Goal: Task Accomplishment & Management: Manage account settings

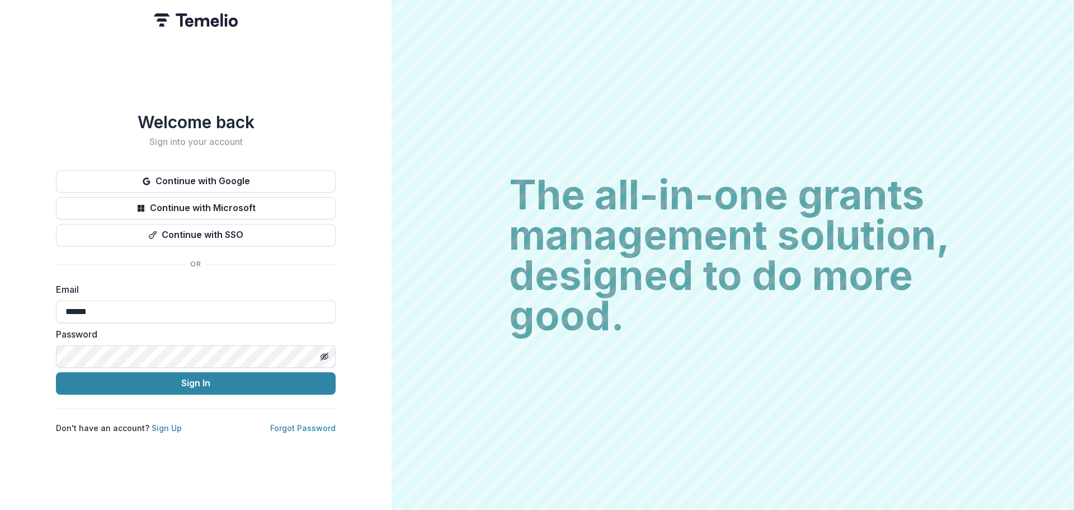
drag, startPoint x: 136, startPoint y: 304, endPoint x: 0, endPoint y: 257, distance: 144.1
click at [0, 257] on div "Welcome back Sign into your account Continue with Google Continue with Microsof…" at bounding box center [196, 255] width 392 height 510
type input "**********"
click at [56, 372] on button "Sign In" at bounding box center [196, 383] width 280 height 22
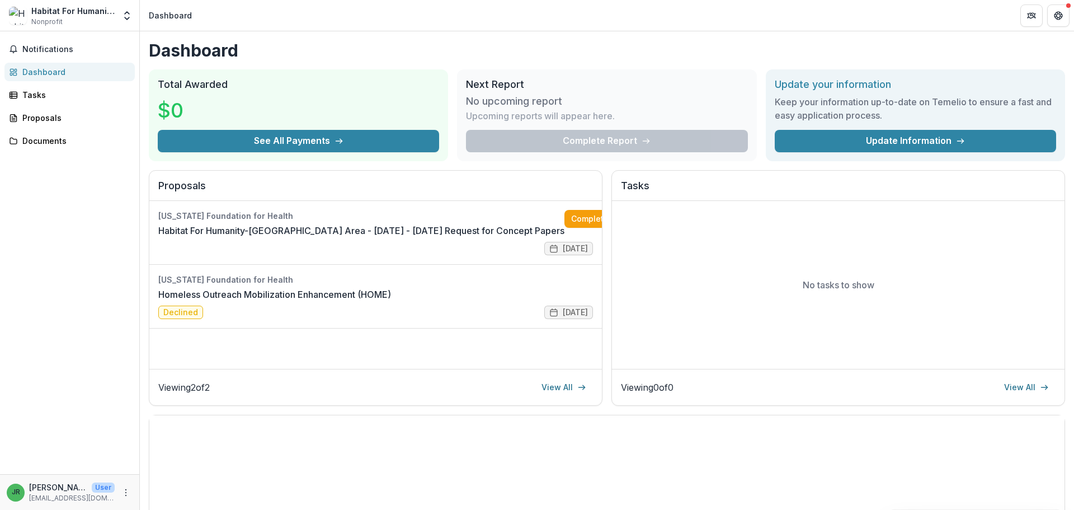
click at [77, 15] on div "Habitat For Humanity - [GEOGRAPHIC_DATA]" at bounding box center [72, 11] width 83 height 12
click at [129, 12] on icon "Open entity switcher" at bounding box center [126, 15] width 11 height 11
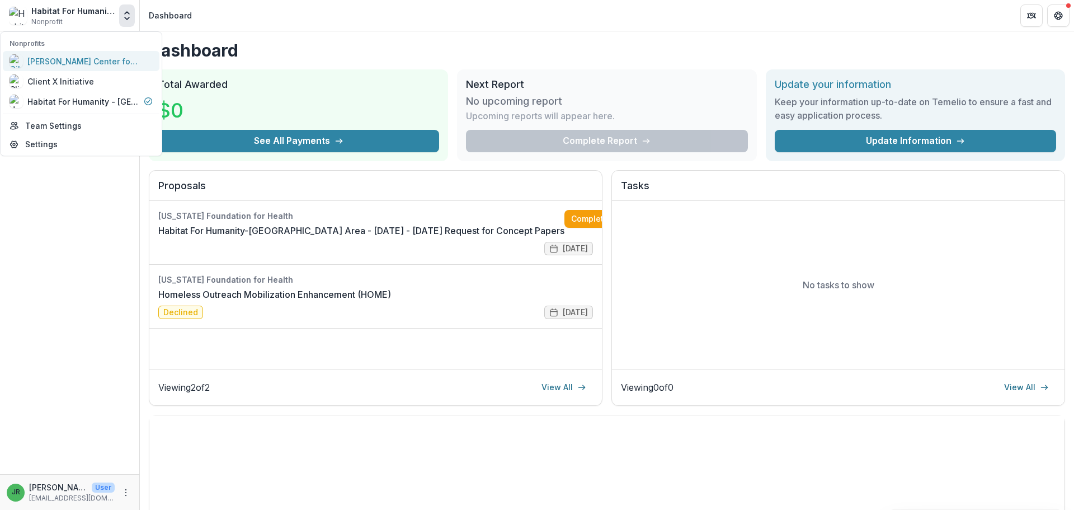
click at [76, 62] on div "Gibson Center for Behavioral Change" at bounding box center [83, 61] width 112 height 12
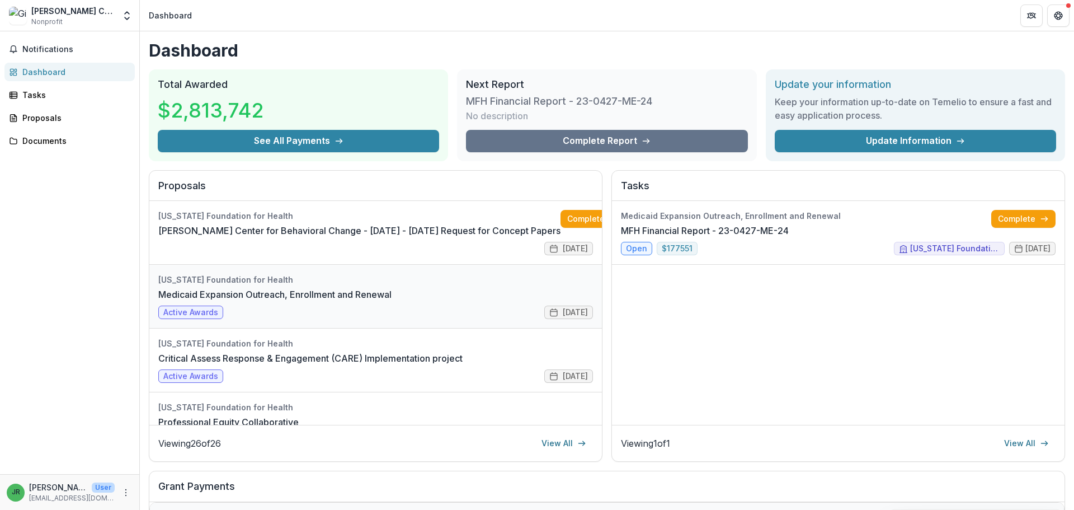
scroll to position [56, 0]
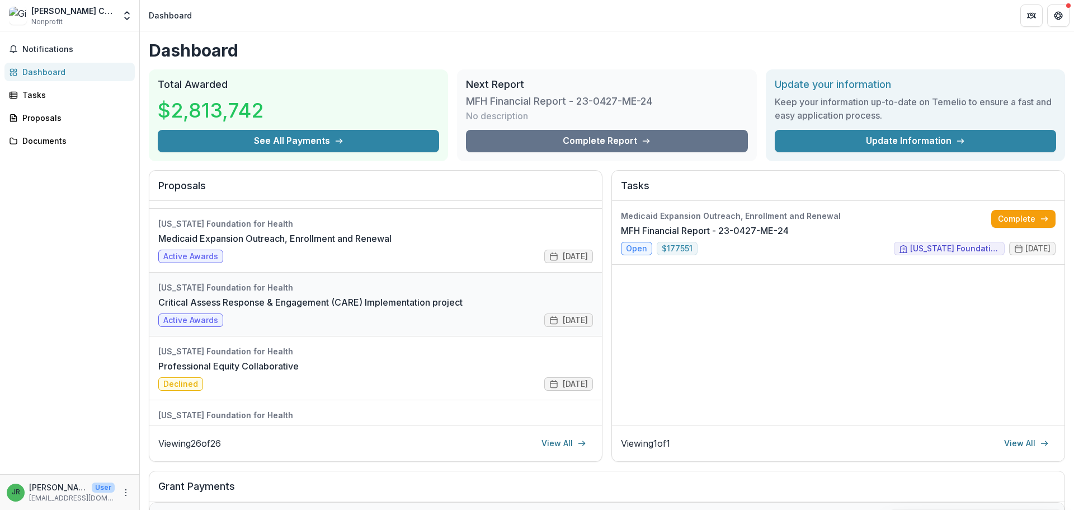
click at [420, 301] on link "Critical Assess Response & Engagement (CARE) Implementation project" at bounding box center [310, 301] width 304 height 13
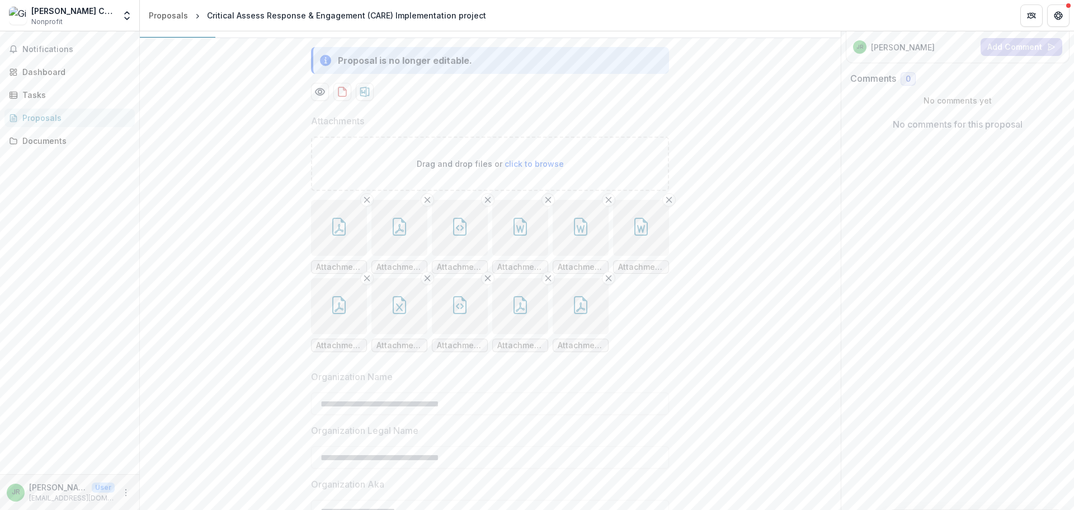
scroll to position [224, 0]
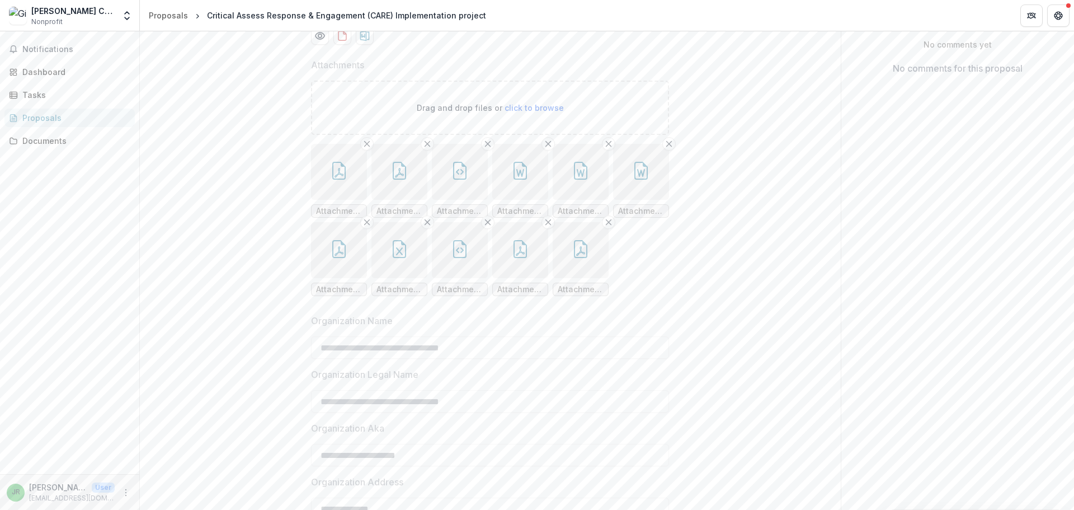
click at [339, 180] on icon "button" at bounding box center [339, 171] width 18 height 18
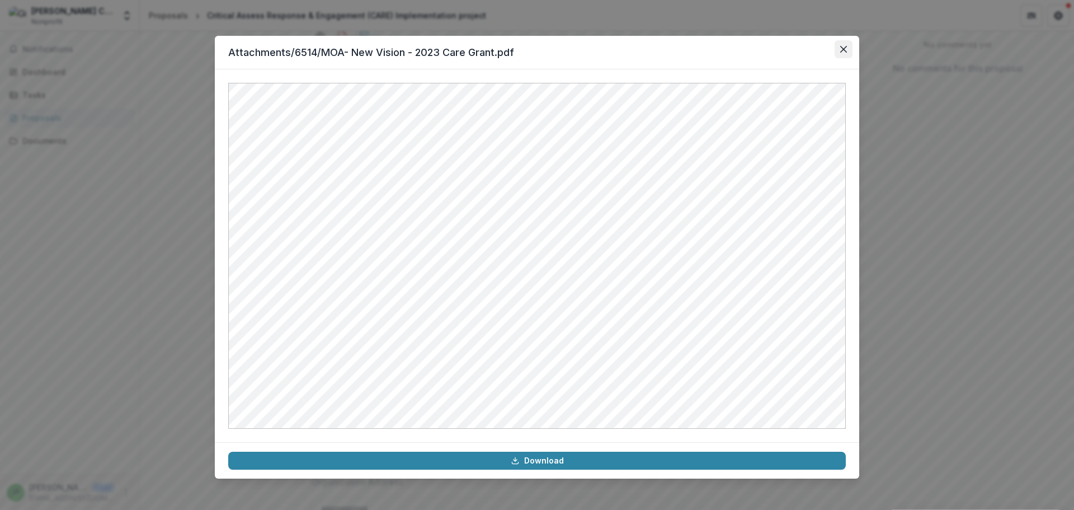
click at [839, 45] on button "Close" at bounding box center [844, 49] width 18 height 18
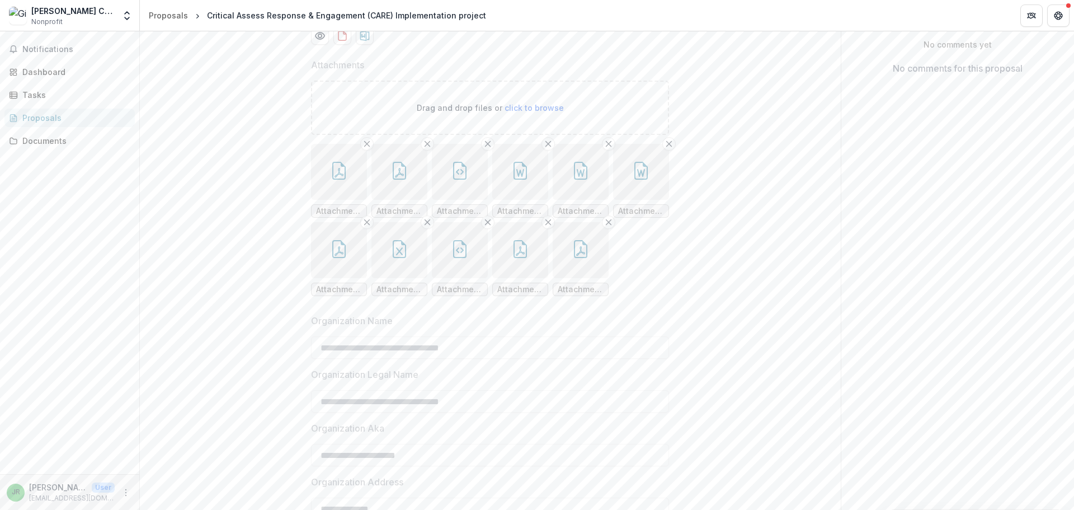
click at [407, 180] on icon "button" at bounding box center [400, 171] width 18 height 18
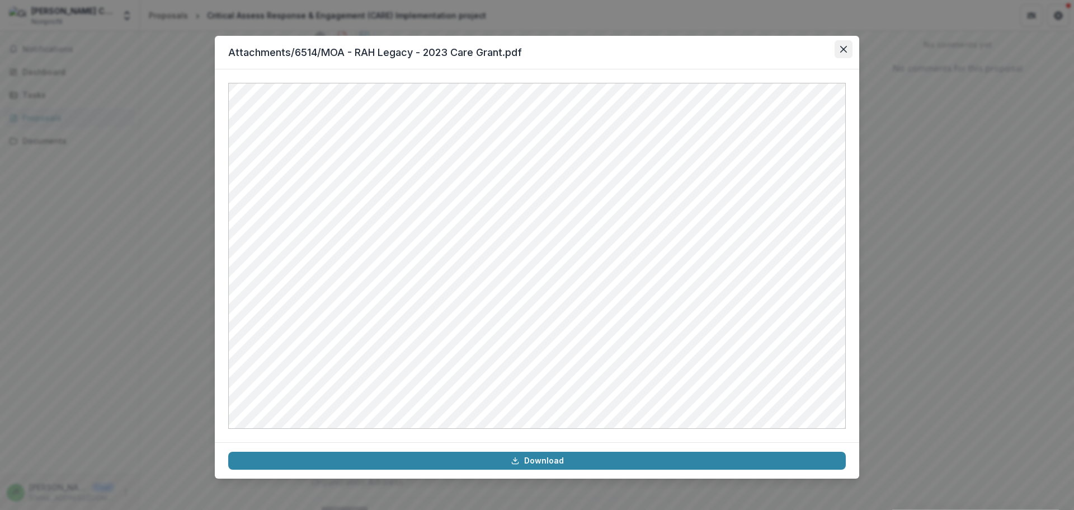
click at [843, 46] on icon "Close" at bounding box center [844, 49] width 7 height 7
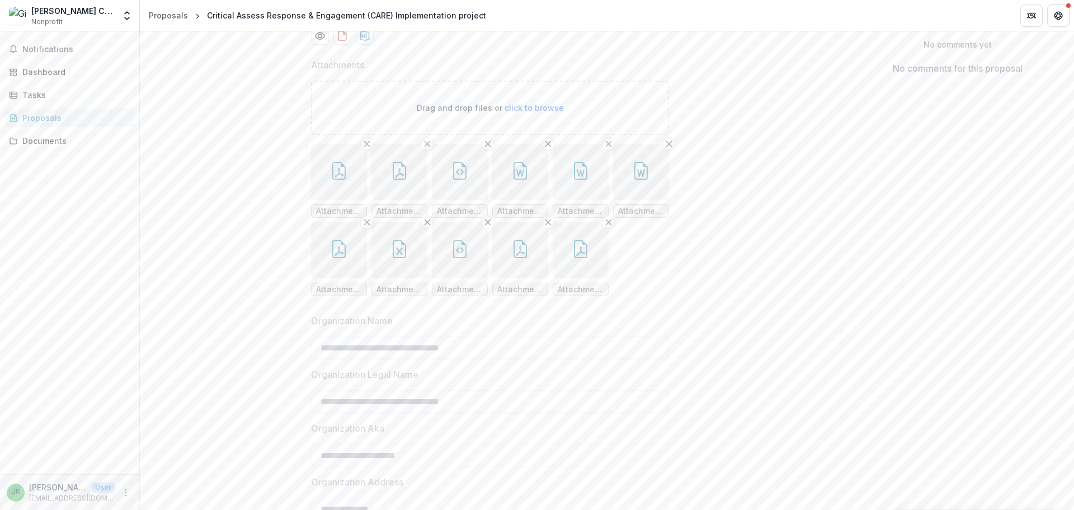
click at [471, 200] on button "button" at bounding box center [460, 172] width 56 height 56
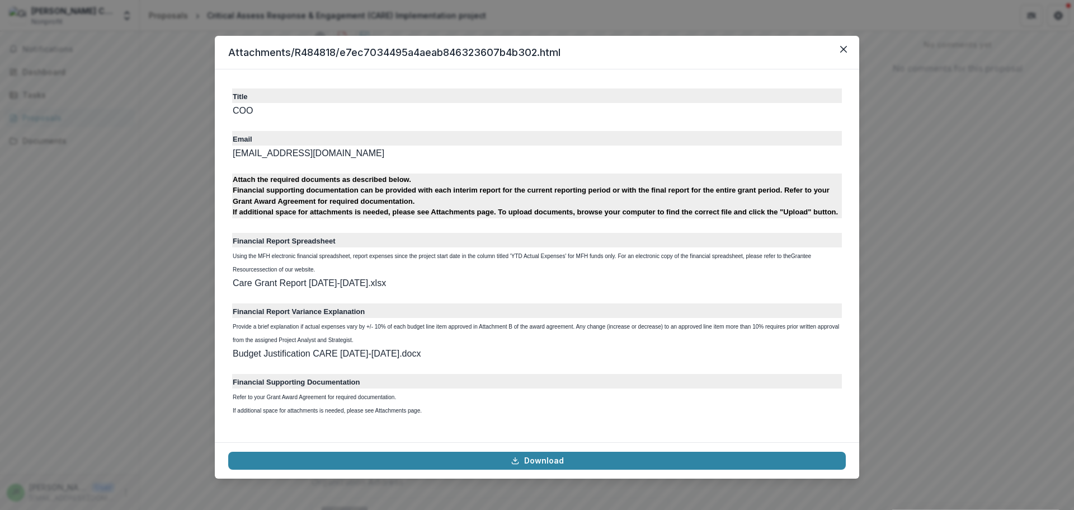
scroll to position [727, 0]
click at [842, 46] on icon "Close" at bounding box center [844, 49] width 7 height 7
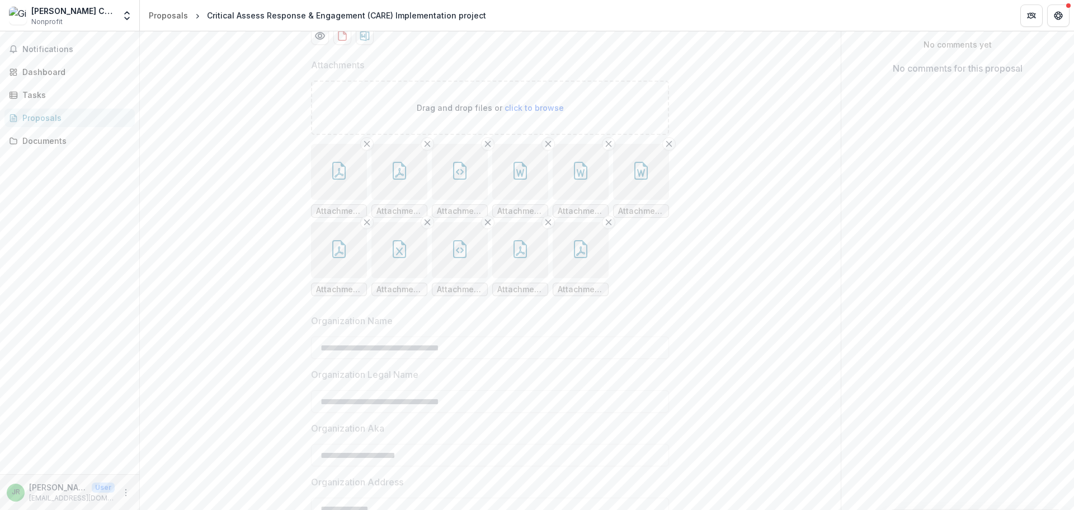
click at [514, 180] on icon "button" at bounding box center [520, 171] width 13 height 18
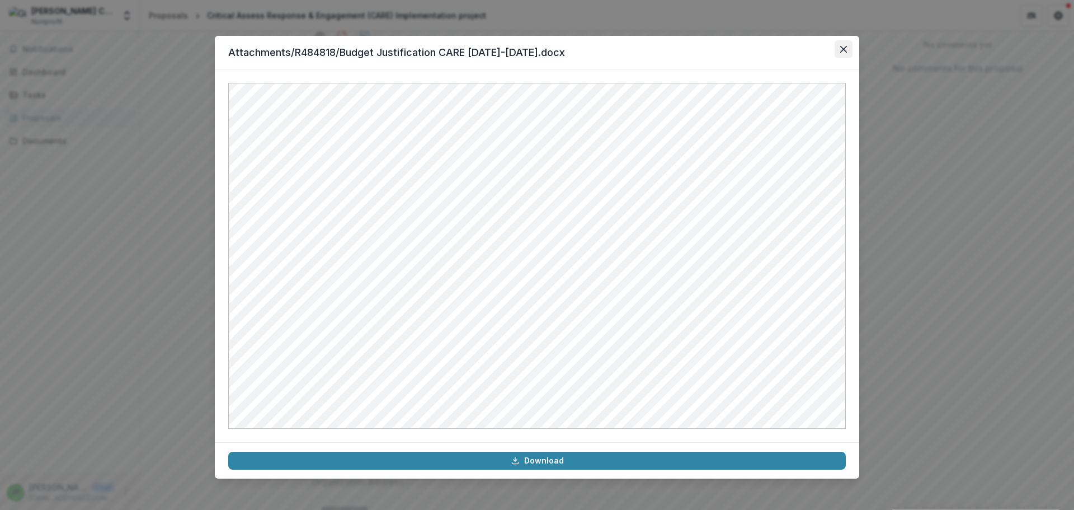
click at [846, 45] on button "Close" at bounding box center [844, 49] width 18 height 18
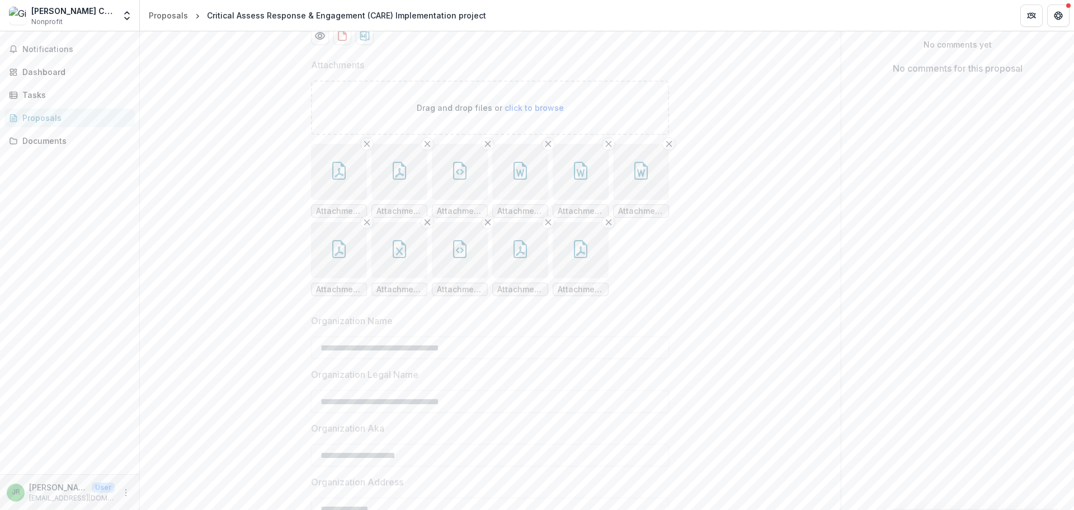
click at [575, 200] on button "button" at bounding box center [581, 172] width 56 height 56
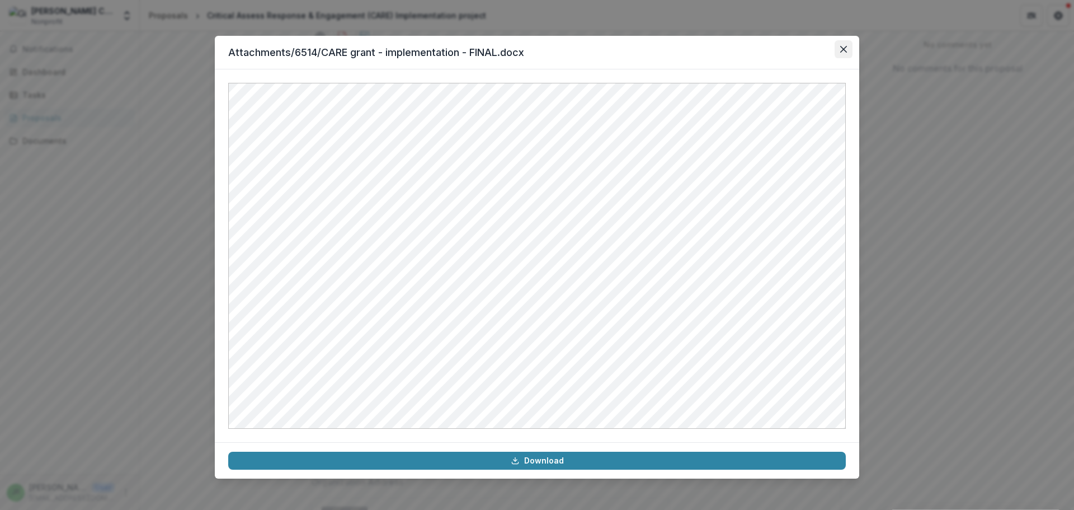
click at [845, 48] on icon "Close" at bounding box center [844, 49] width 7 height 7
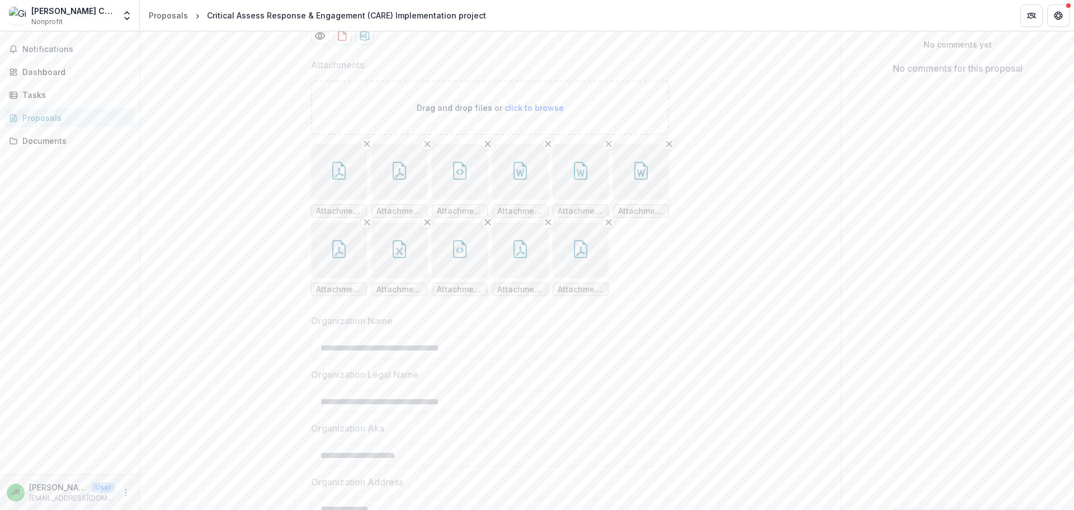
click at [646, 180] on icon "button" at bounding box center [641, 171] width 13 height 18
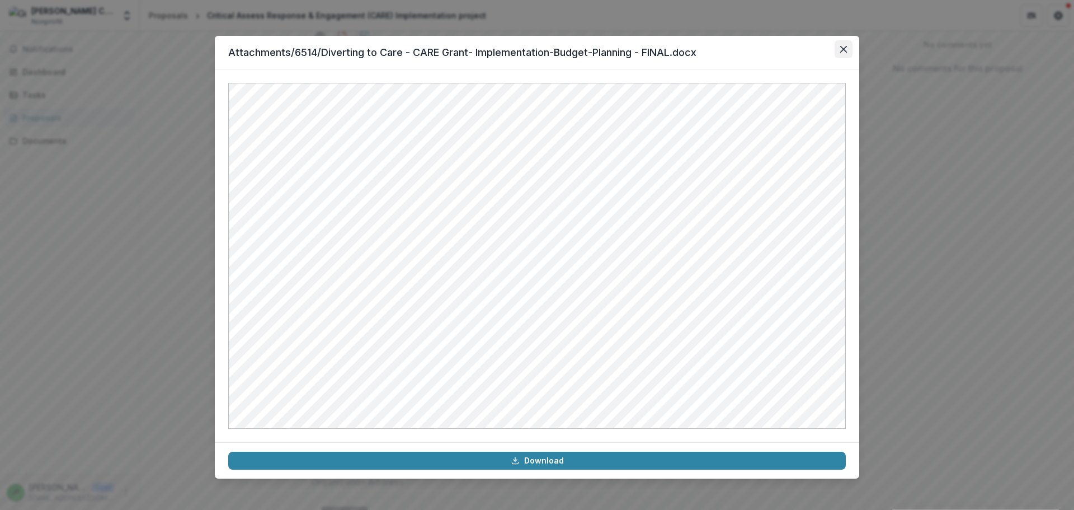
click at [842, 51] on icon "Close" at bounding box center [844, 49] width 7 height 7
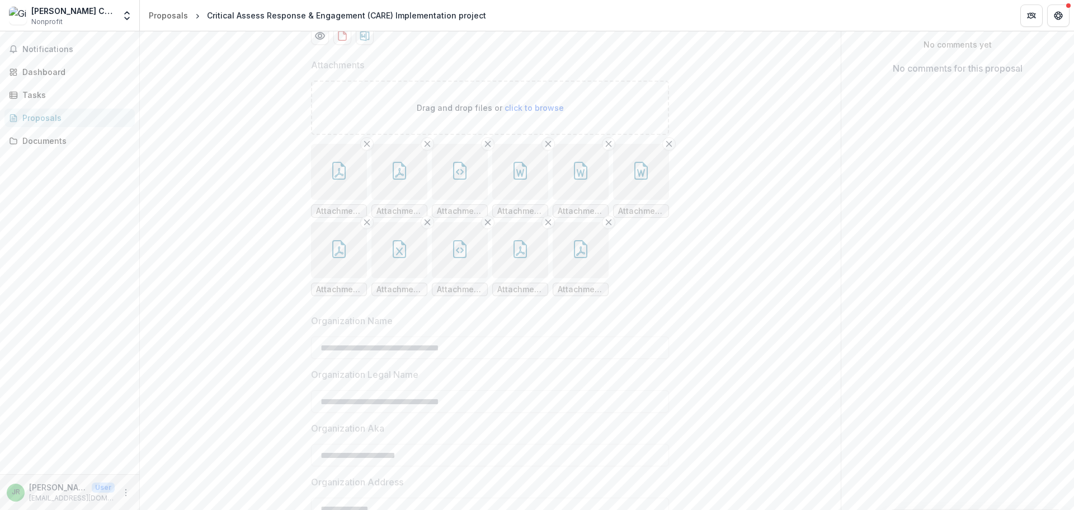
click at [330, 278] on button "button" at bounding box center [339, 250] width 56 height 56
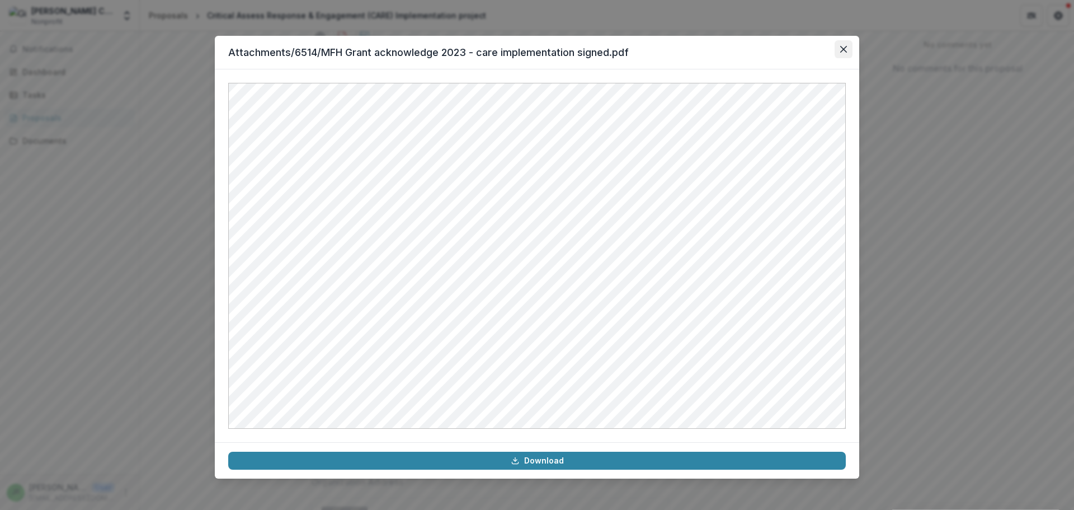
click at [842, 50] on icon "Close" at bounding box center [844, 49] width 7 height 7
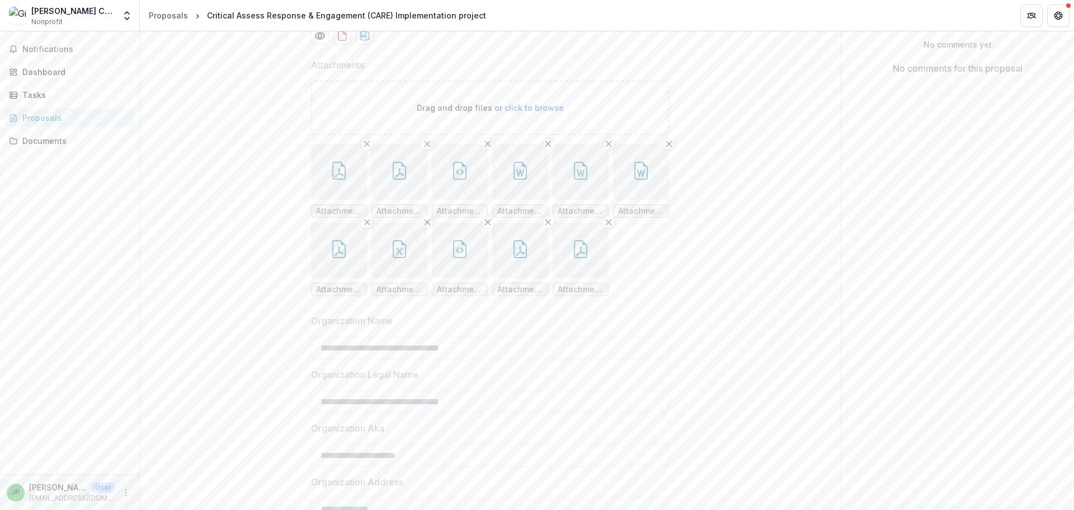
click at [411, 278] on button "button" at bounding box center [400, 250] width 56 height 56
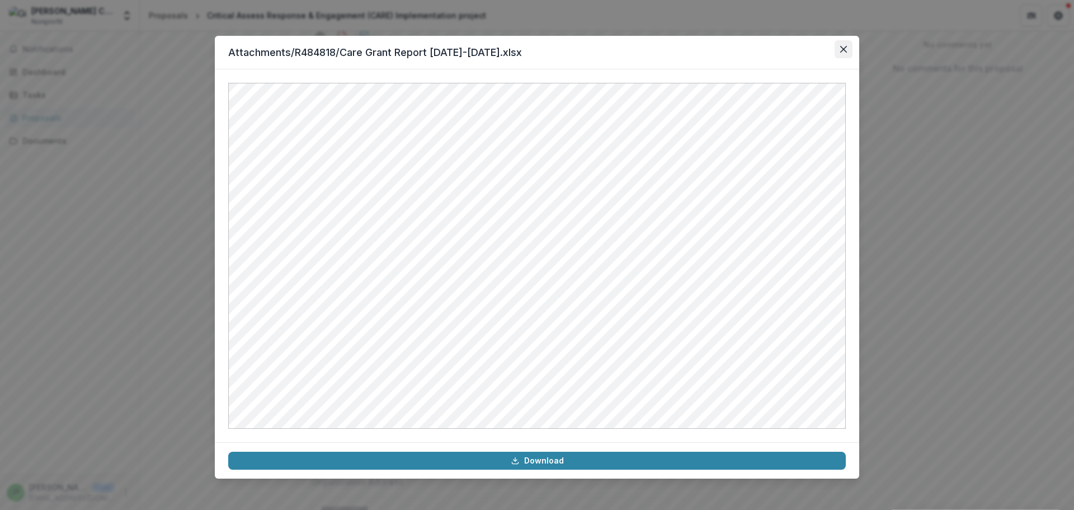
click at [846, 48] on icon "Close" at bounding box center [844, 49] width 7 height 7
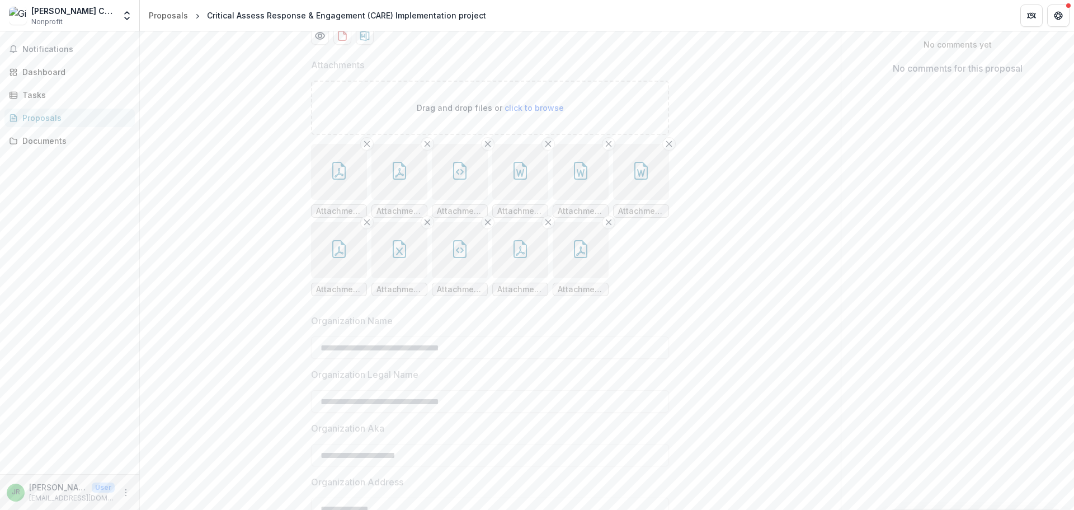
click at [454, 258] on icon "button" at bounding box center [460, 249] width 18 height 18
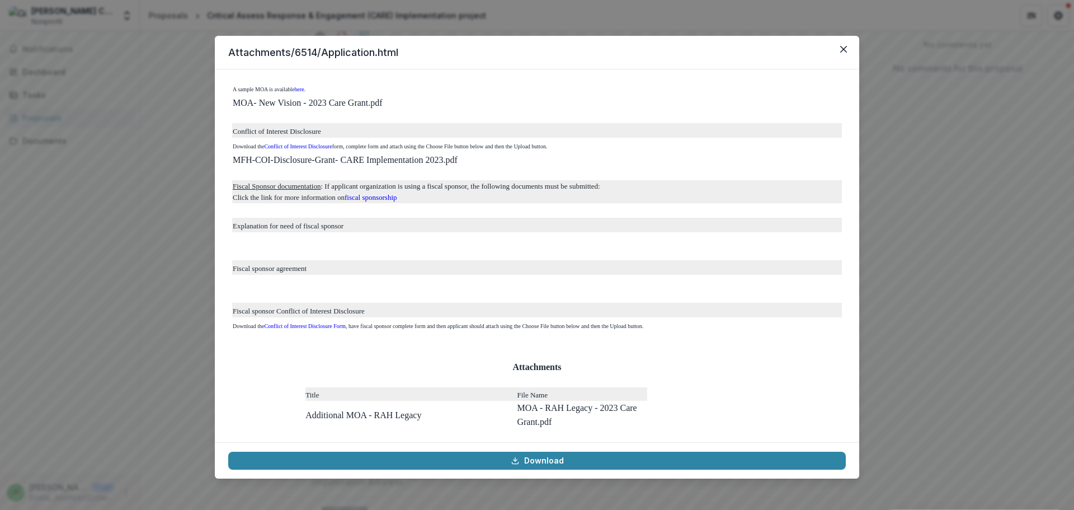
scroll to position [3739, 0]
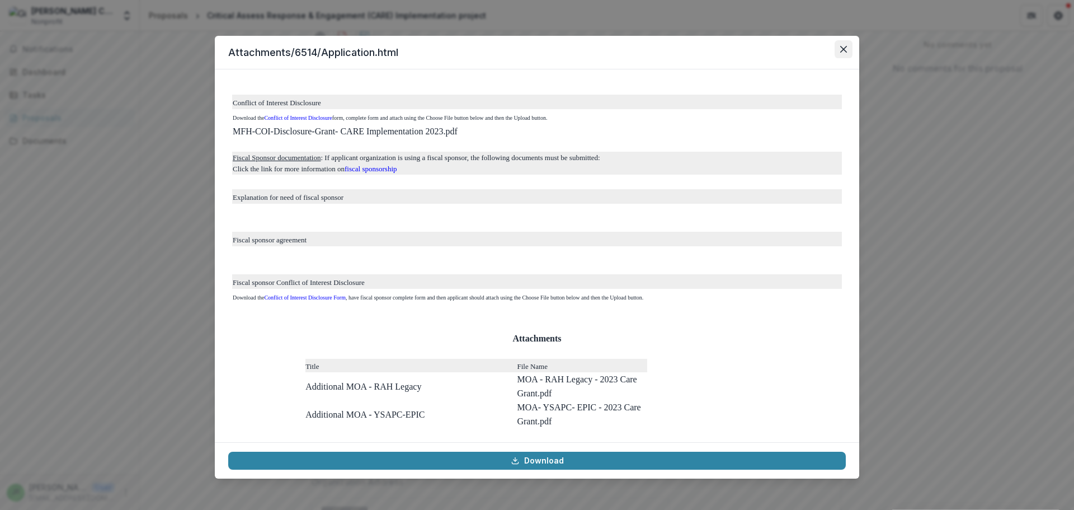
click at [844, 45] on button "Close" at bounding box center [844, 49] width 18 height 18
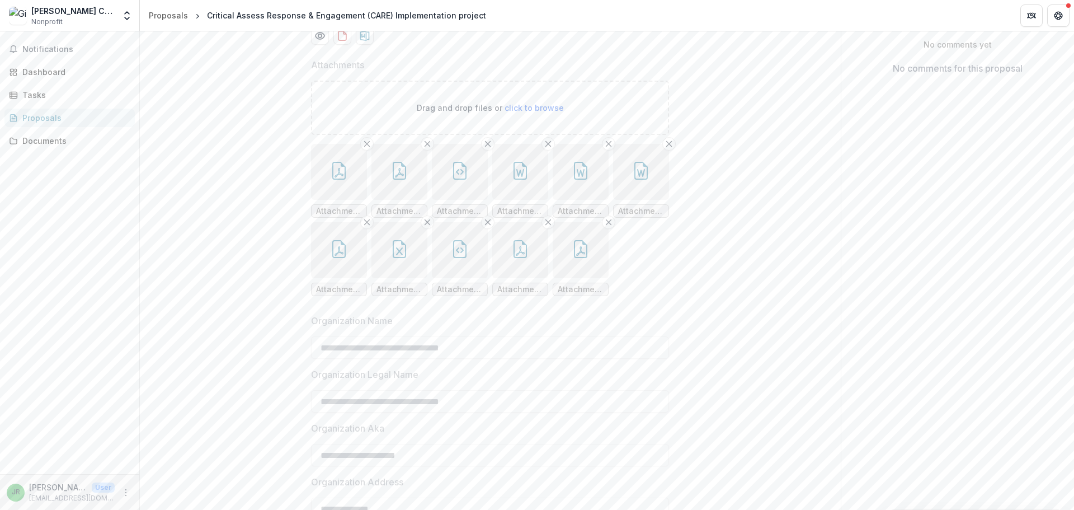
click at [511, 258] on icon "button" at bounding box center [520, 249] width 18 height 18
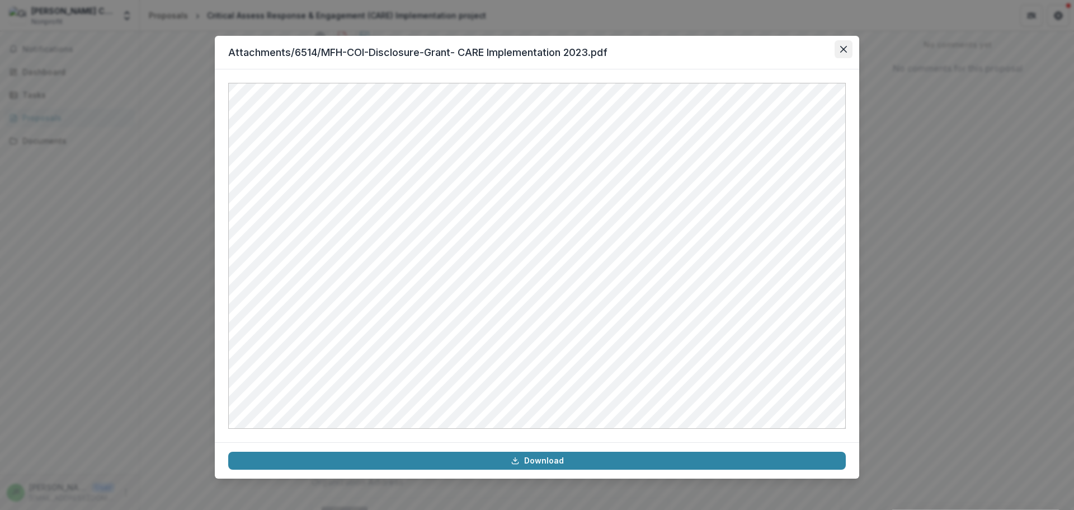
click at [849, 50] on button "Close" at bounding box center [844, 49] width 18 height 18
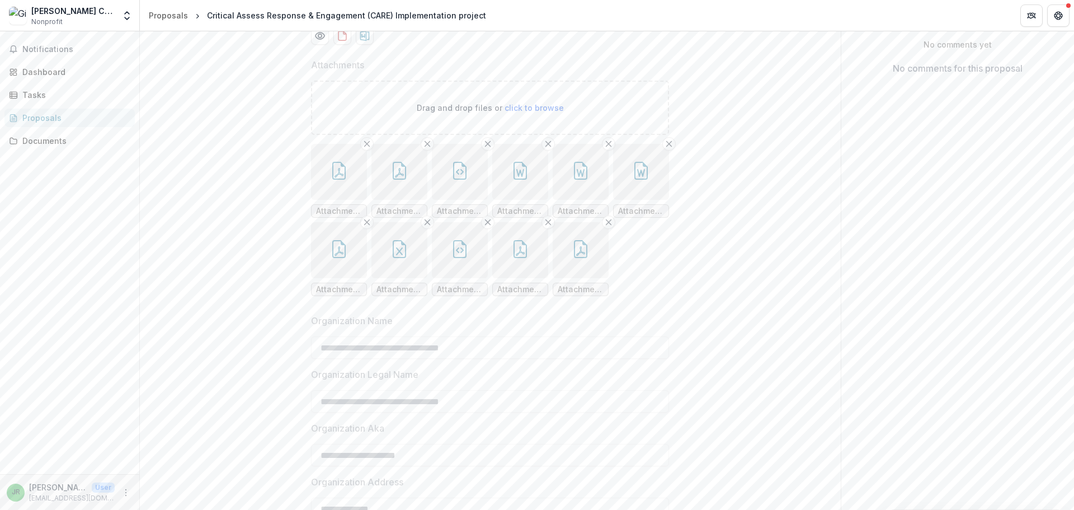
click at [572, 278] on button "button" at bounding box center [581, 250] width 56 height 56
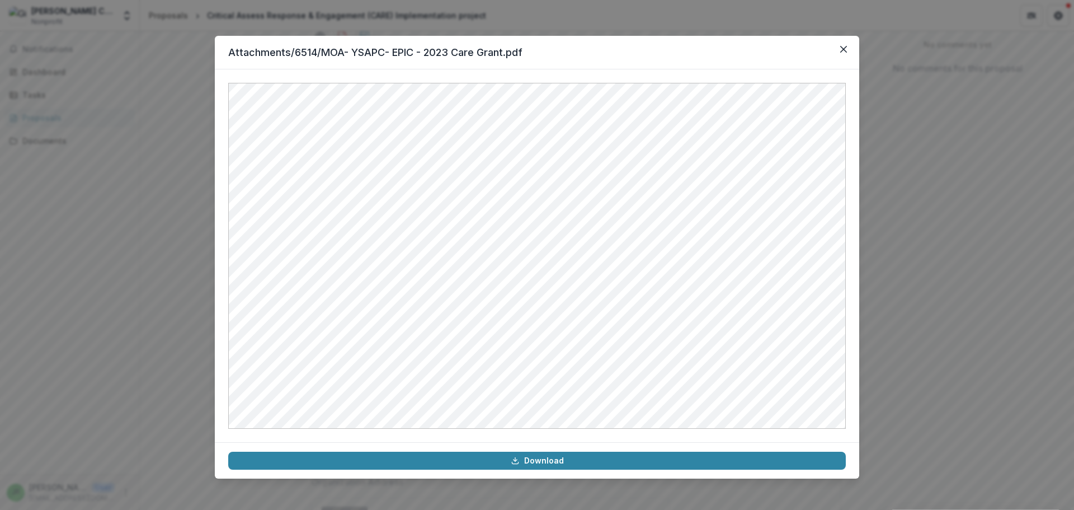
drag, startPoint x: 846, startPoint y: 53, endPoint x: 839, endPoint y: 69, distance: 17.6
click at [848, 53] on button "Close" at bounding box center [844, 49] width 18 height 18
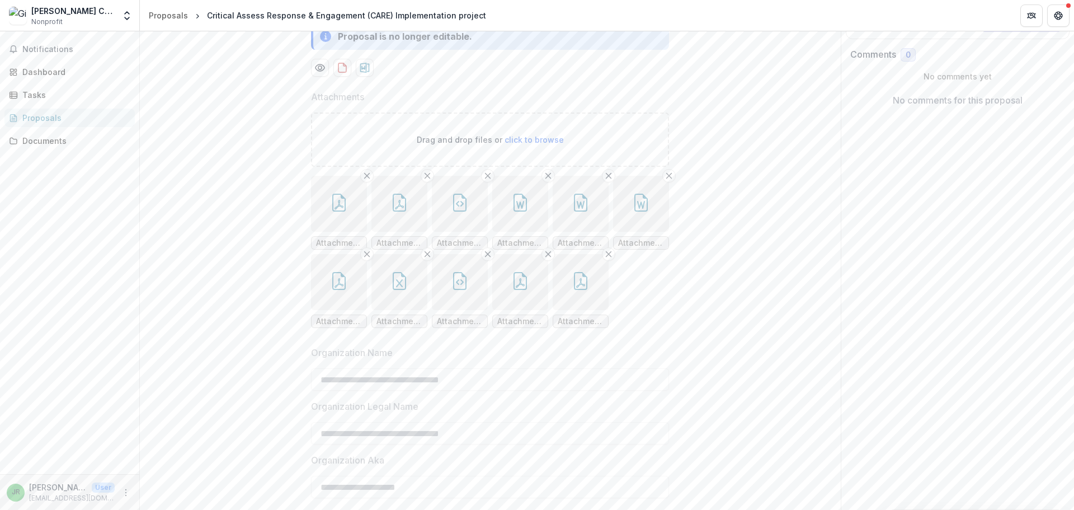
scroll to position [0, 0]
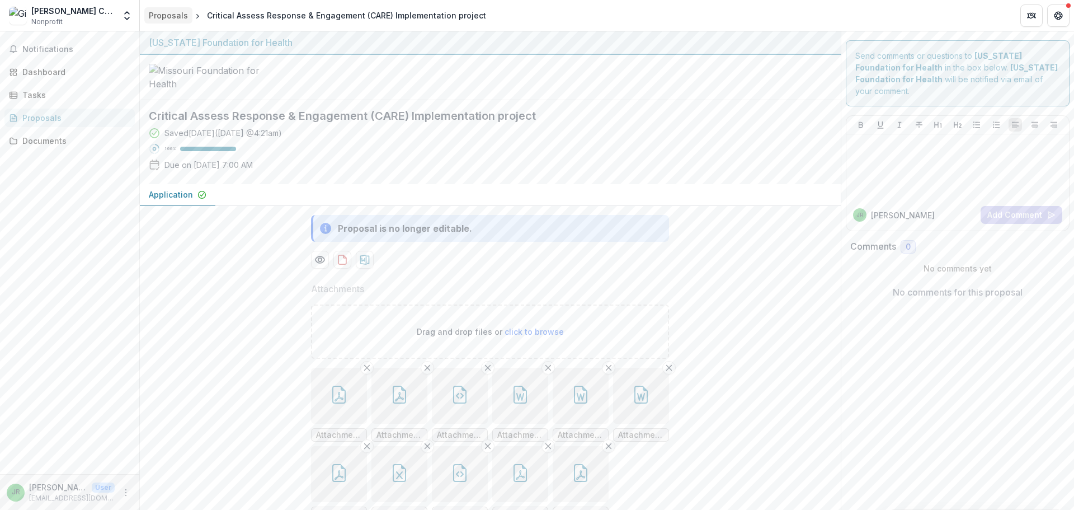
click at [166, 17] on div "Proposals" at bounding box center [168, 16] width 39 height 12
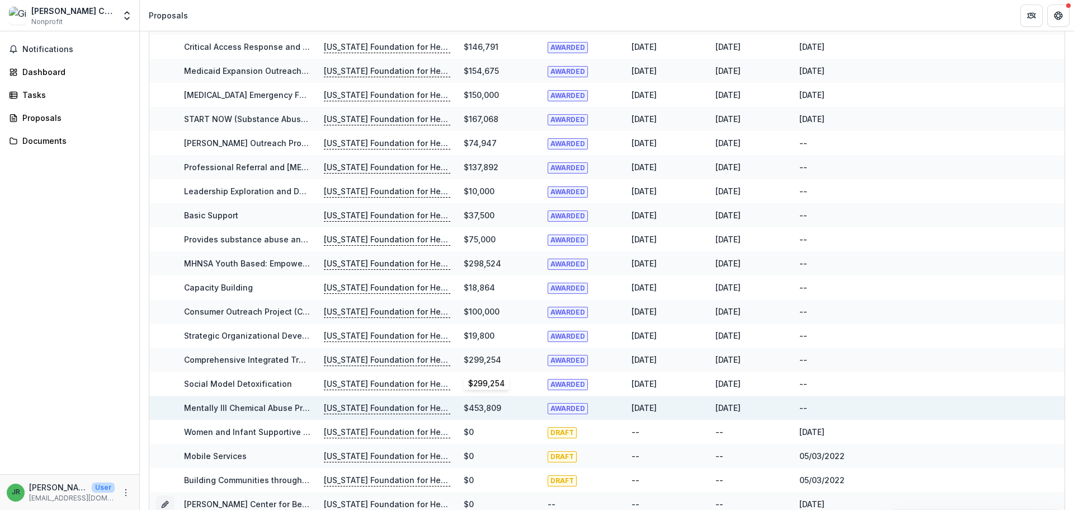
scroll to position [23, 0]
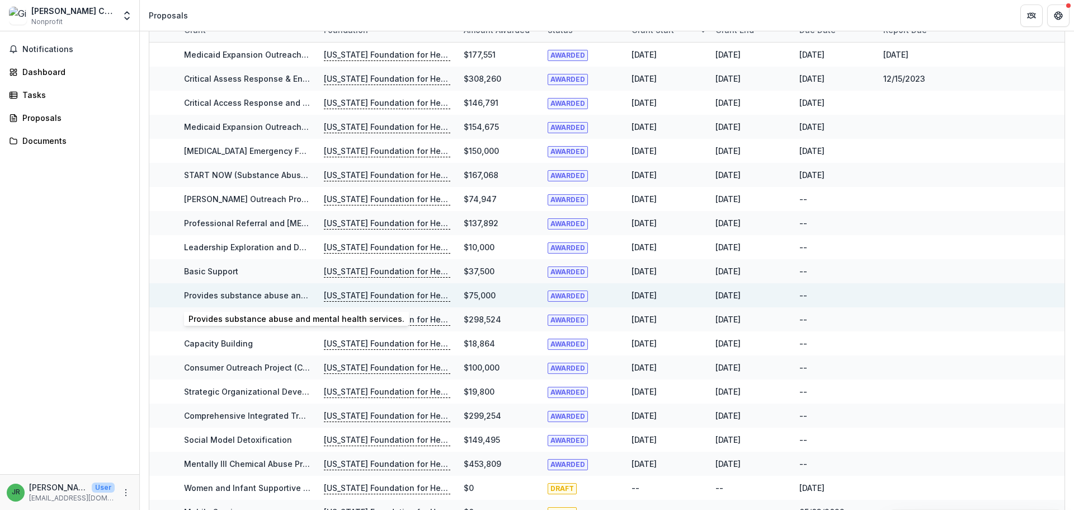
click at [228, 293] on link "Provides substance abuse and mental health services." at bounding box center [292, 295] width 216 height 10
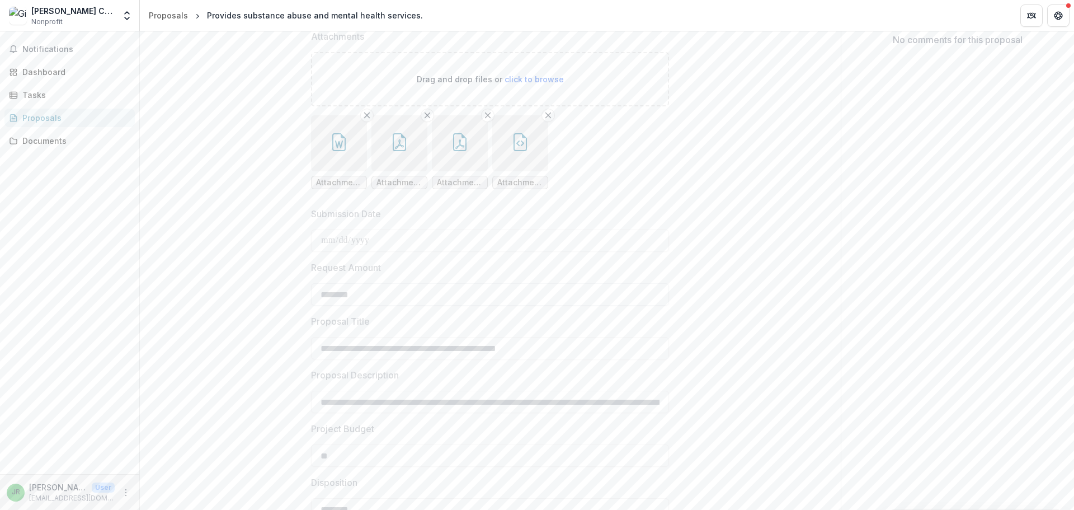
scroll to position [280, 0]
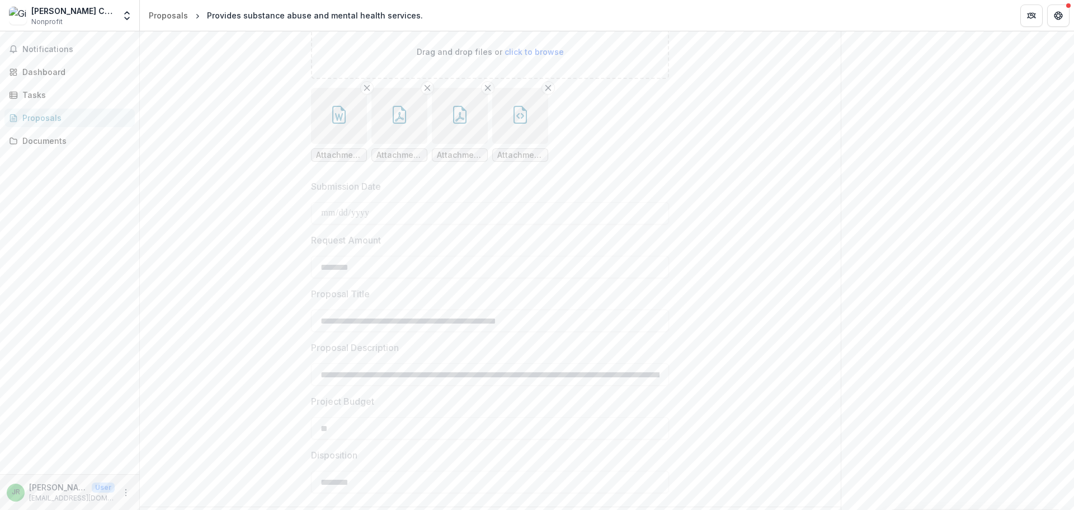
click at [462, 144] on button "button" at bounding box center [460, 116] width 56 height 56
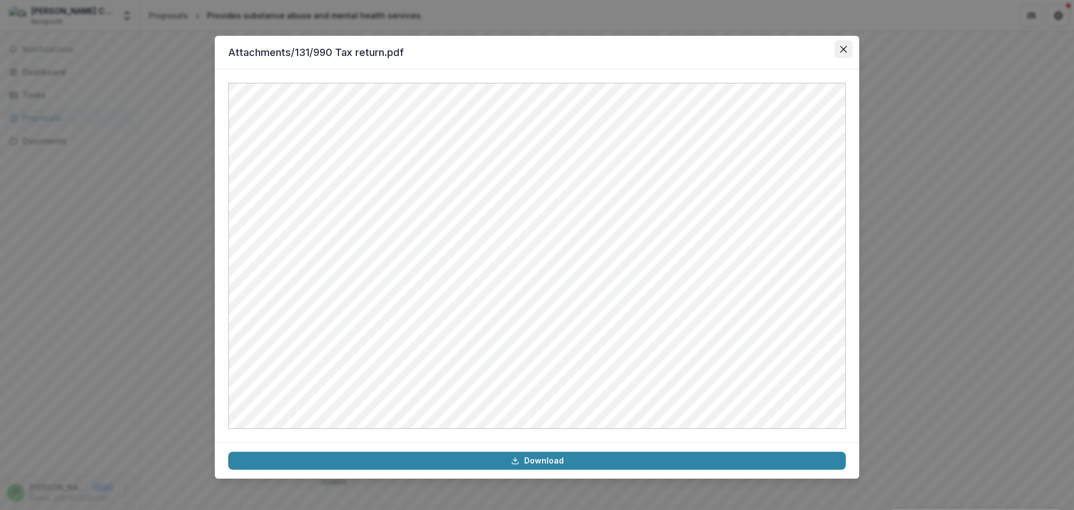
click at [840, 48] on button "Close" at bounding box center [844, 49] width 18 height 18
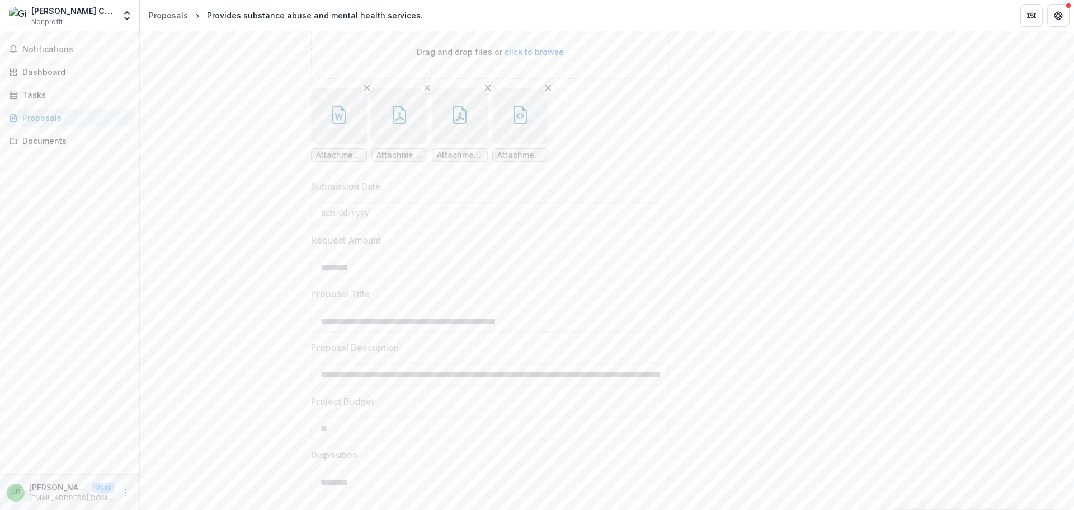
click at [523, 124] on icon "button" at bounding box center [520, 115] width 18 height 18
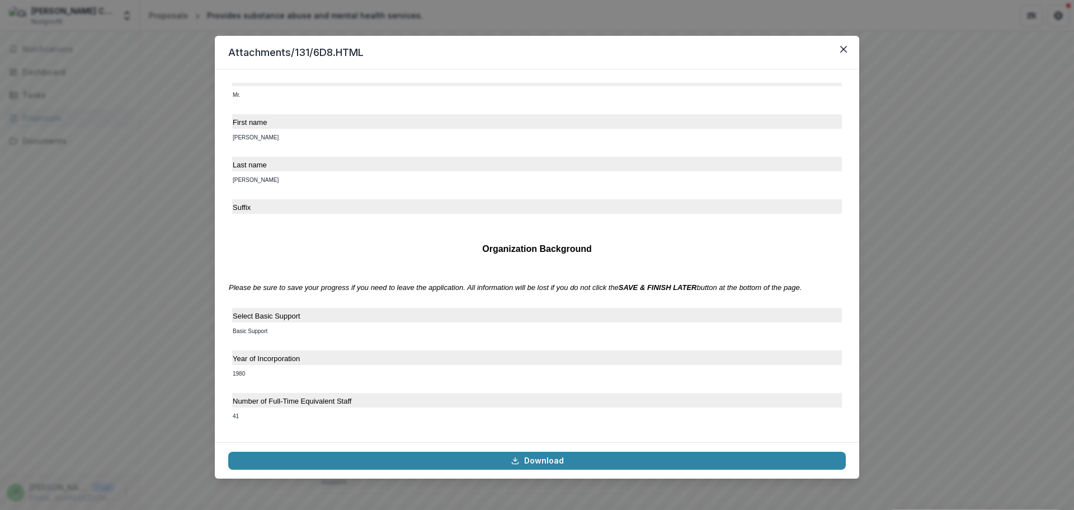
scroll to position [2182, 0]
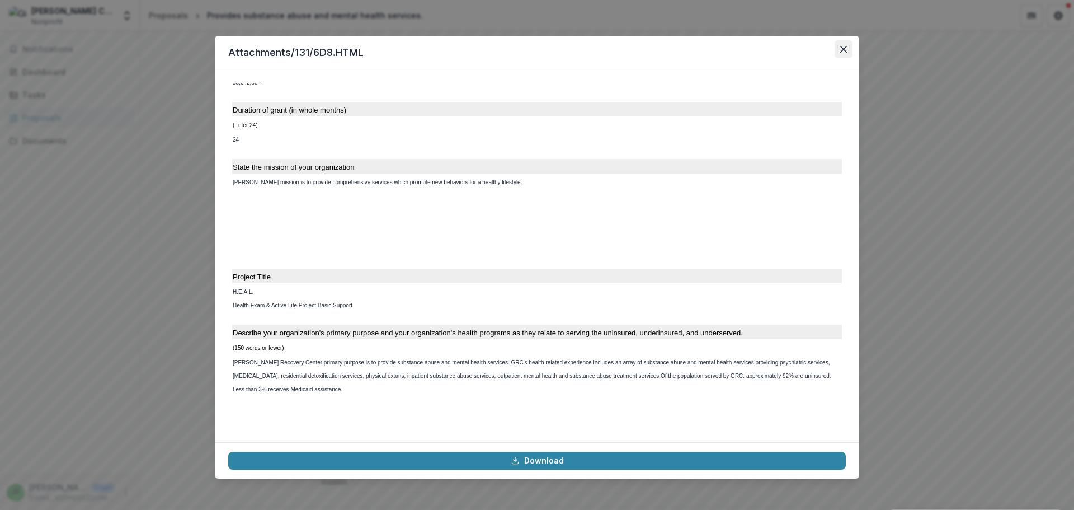
click at [847, 44] on button "Close" at bounding box center [844, 49] width 18 height 18
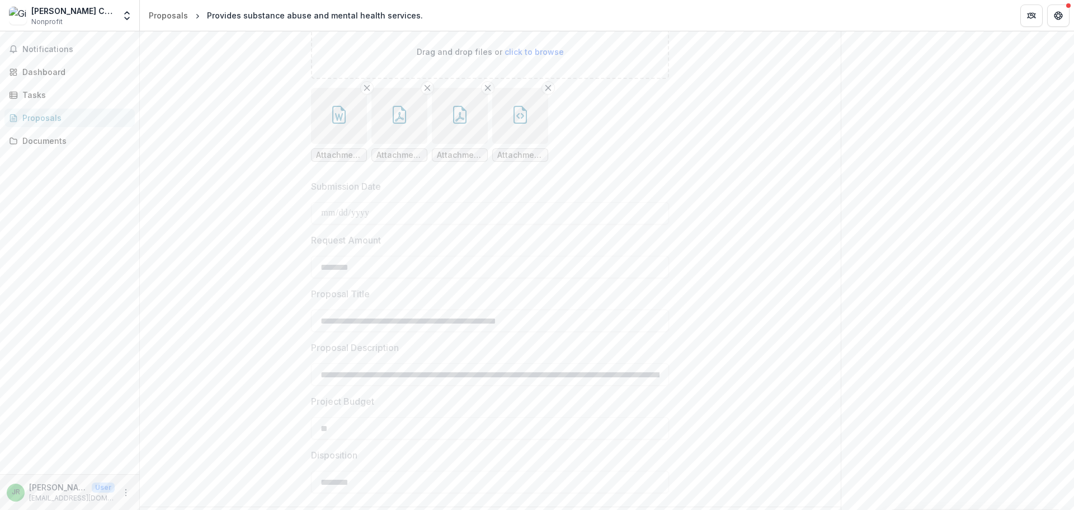
click at [336, 124] on icon "button" at bounding box center [339, 115] width 18 height 18
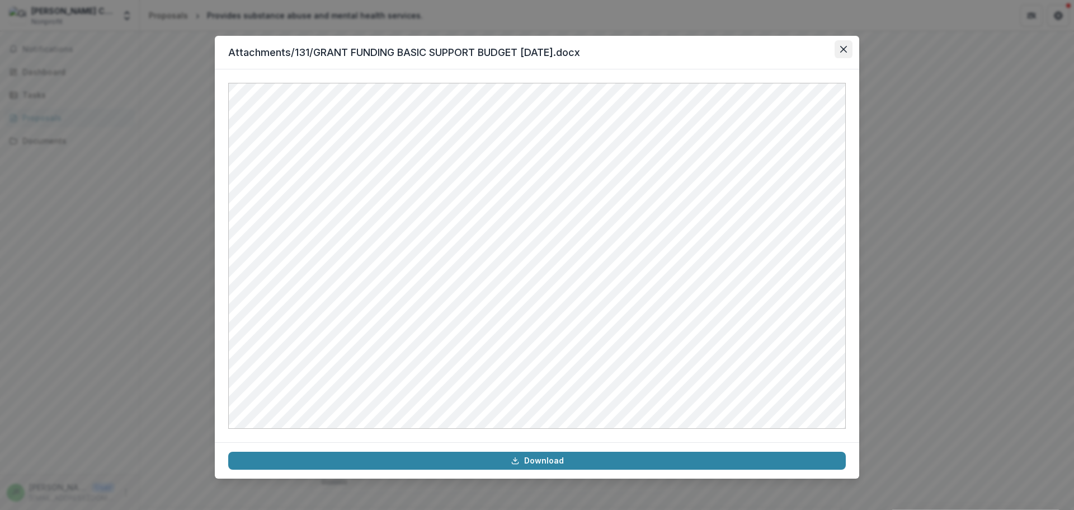
click at [842, 44] on button "Close" at bounding box center [844, 49] width 18 height 18
